Goal: Task Accomplishment & Management: Use online tool/utility

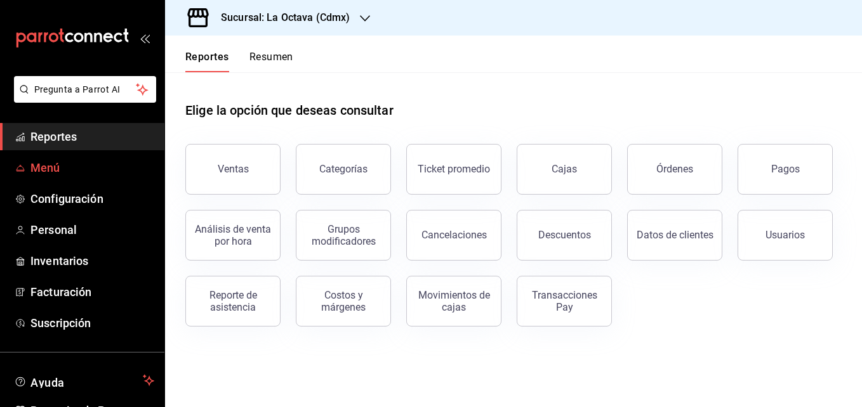
click at [107, 168] on span "Menú" at bounding box center [92, 167] width 124 height 17
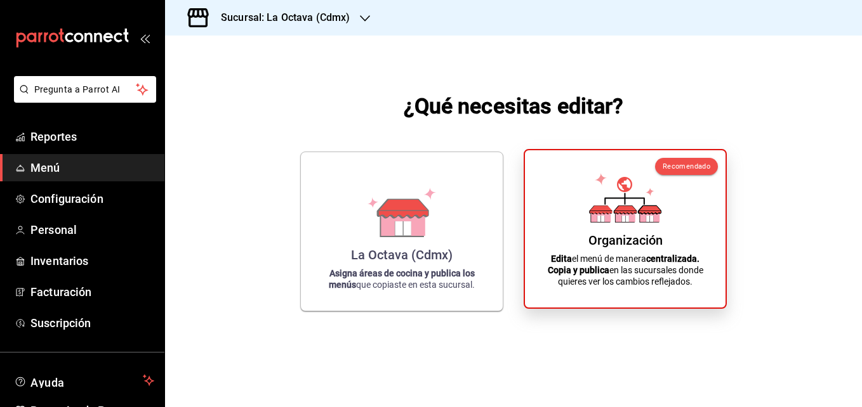
click at [550, 201] on div "Organización Edita el menú de manera centralizada. Copia y publica en las sucur…" at bounding box center [625, 229] width 170 height 137
